Goal: Find specific page/section: Find specific page/section

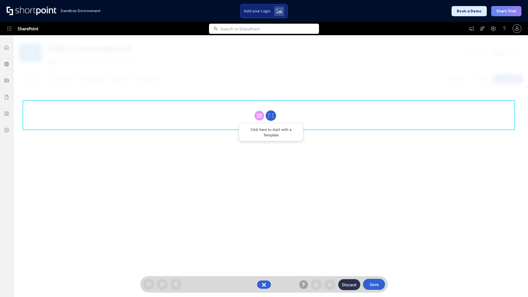
click at [271, 115] on circle at bounding box center [270, 115] width 10 height 10
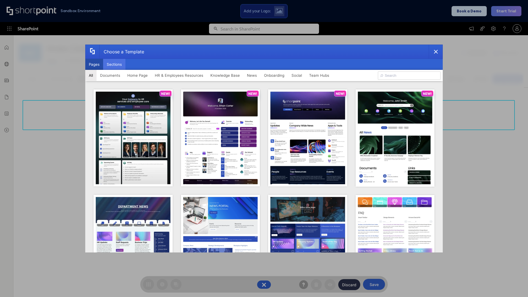
click at [114, 64] on button "Sections" at bounding box center [114, 64] width 22 height 11
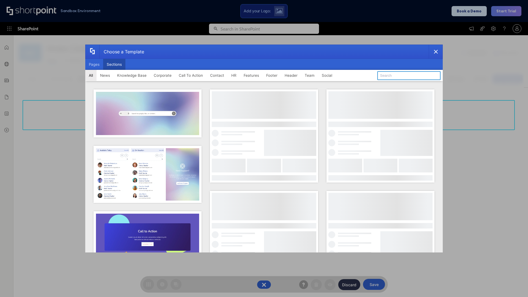
type input "FAQ 3"
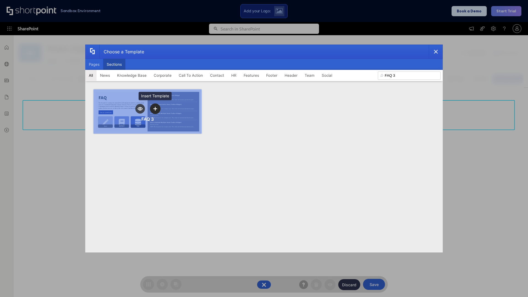
click at [155, 109] on icon "template selector" at bounding box center [155, 109] width 4 height 4
